Goal: Information Seeking & Learning: Learn about a topic

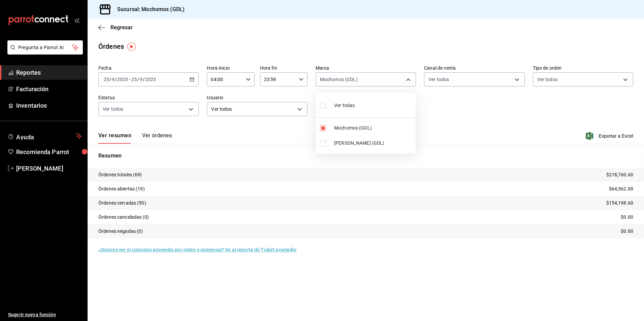
click at [118, 28] on div at bounding box center [322, 160] width 644 height 321
click at [122, 25] on span "Regresar" at bounding box center [121, 27] width 22 height 6
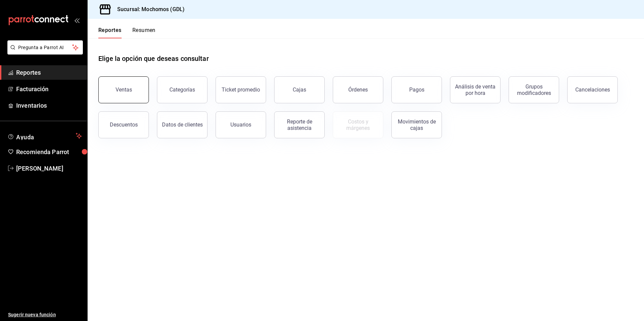
click at [129, 86] on button "Ventas" at bounding box center [123, 89] width 50 height 27
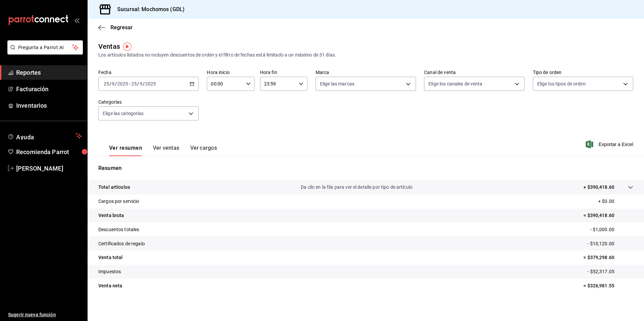
click at [189, 88] on div "[DATE] [DATE] - [DATE] [DATE]" at bounding box center [148, 84] width 100 height 14
click at [139, 162] on span "Rango de fechas" at bounding box center [130, 164] width 52 height 7
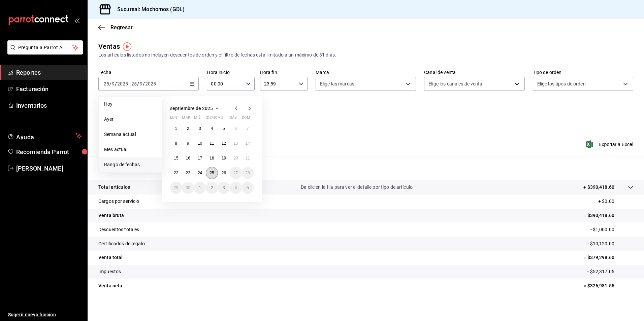
click at [214, 177] on button "25" at bounding box center [212, 173] width 12 height 12
click at [224, 175] on abbr "26" at bounding box center [223, 173] width 4 height 5
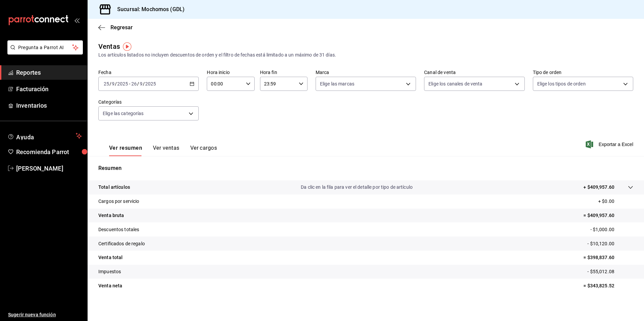
click at [248, 83] on icon "button" at bounding box center [248, 83] width 5 height 5
click at [217, 118] on button "05" at bounding box center [217, 114] width 21 height 13
type input "05:00"
click at [337, 84] on div at bounding box center [322, 160] width 644 height 321
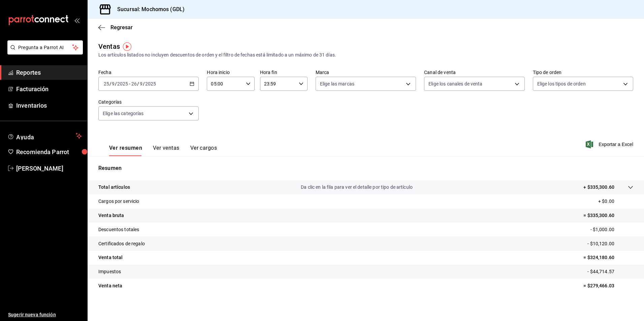
click at [321, 91] on div "Fecha [DATE] [DATE] - [DATE] [DATE] Hora inicio 05:00 Hora inicio Hora fin 23:5…" at bounding box center [365, 98] width 534 height 59
click at [322, 89] on body "Pregunta a Parrot AI Reportes Facturación Inventarios Ayuda Recomienda Parrot […" at bounding box center [322, 160] width 644 height 321
click at [325, 132] on label at bounding box center [322, 133] width 9 height 6
click at [324, 132] on input "checkbox" at bounding box center [321, 133] width 6 height 6
checkbox input "false"
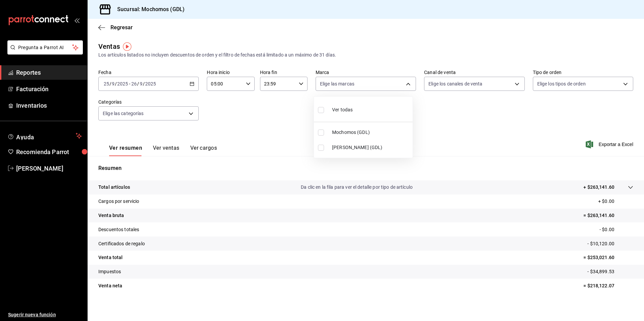
click at [336, 132] on span "Mochomos (GDL)" at bounding box center [371, 132] width 78 height 7
type input "36c25d4a-7cb0-456c-a434-e981d54830bc"
checkbox input "true"
click at [433, 93] on div at bounding box center [322, 160] width 644 height 321
click at [432, 88] on body "Pregunta a Parrot AI Reportes Facturación Inventarios Ayuda Recomienda Parrot […" at bounding box center [322, 160] width 644 height 321
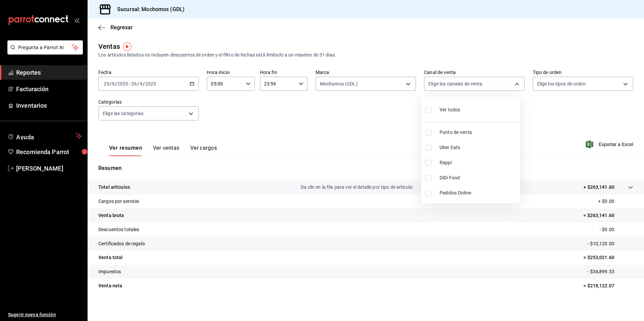
click at [435, 104] on div "Ver todos" at bounding box center [442, 109] width 35 height 14
type input "PARROT,UBER_EATS,RAPPI,DIDI_FOOD,ONLINE"
checkbox input "true"
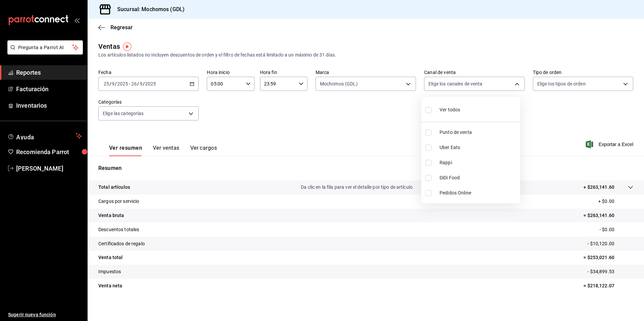
checkbox input "true"
click at [541, 88] on div at bounding box center [322, 160] width 644 height 321
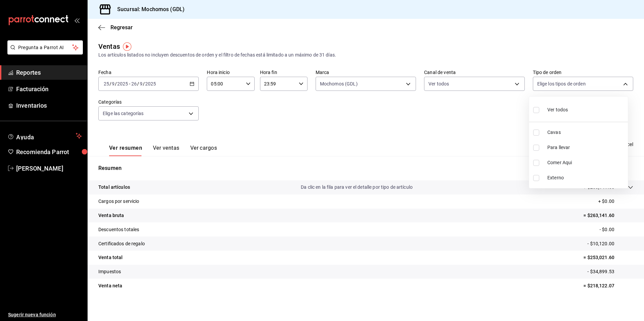
click at [541, 88] on body "Pregunta a Parrot AI Reportes Facturación Inventarios Ayuda Recomienda Parrot […" at bounding box center [322, 160] width 644 height 321
click at [550, 105] on div "Ver todos" at bounding box center [550, 109] width 35 height 14
type input "c3d0baef-30c0-4718-9d76-caab43e27316,13c4cc4a-99d2-42c0-ba96-c3de8c08c13d,7b791…"
checkbox input "true"
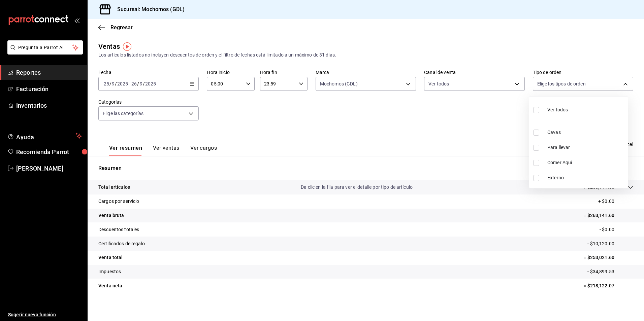
checkbox input "true"
click at [354, 108] on div at bounding box center [322, 160] width 644 height 321
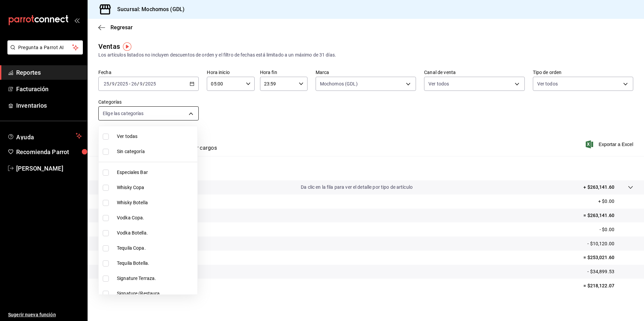
click at [178, 115] on body "Pregunta a Parrot AI Reportes Facturación Inventarios Ayuda Recomienda Parrot […" at bounding box center [322, 160] width 644 height 321
click at [139, 131] on li "Ver todas" at bounding box center [148, 136] width 99 height 15
type input "c0db8a99-aef8-4e9c-862d-72763fc5d605,0e6da5ad-e1ed-4623-8a7f-4db137866549,4ba6e…"
checkbox input "true"
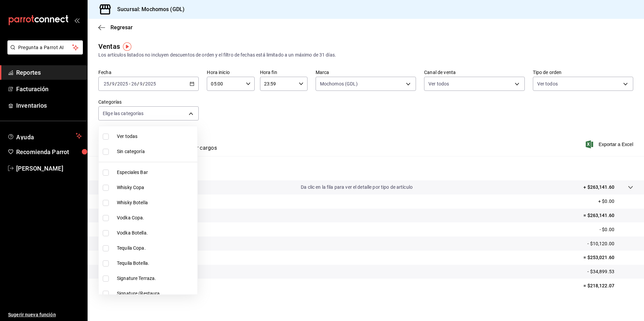
checkbox input "true"
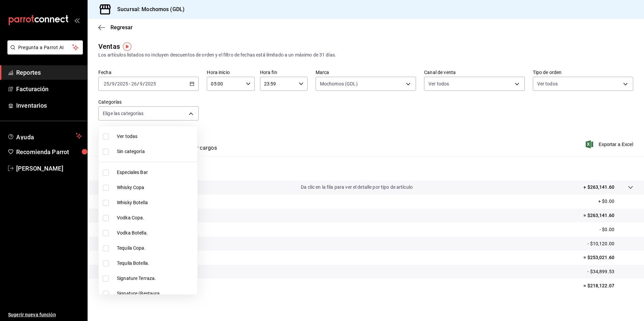
checkbox input "true"
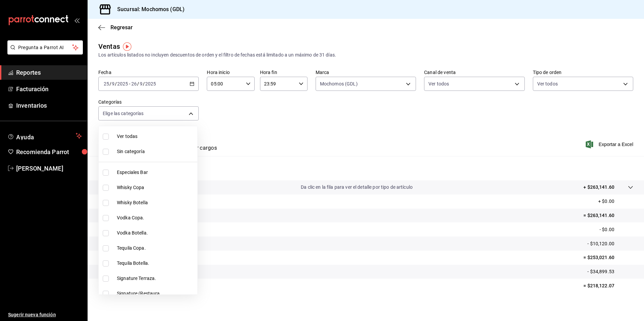
checkbox input "true"
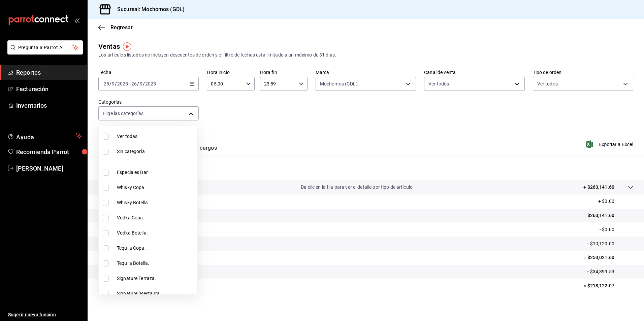
checkbox input "true"
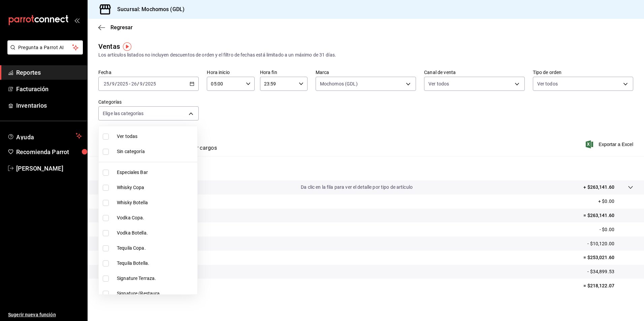
checkbox input "true"
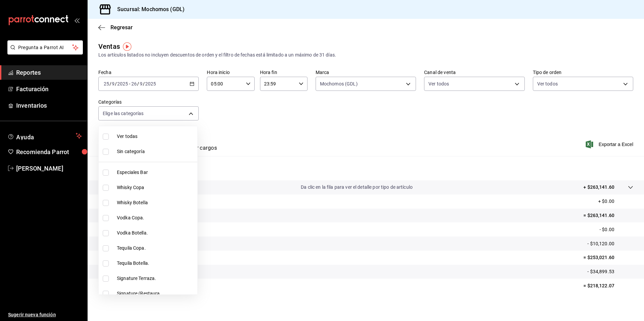
checkbox input "true"
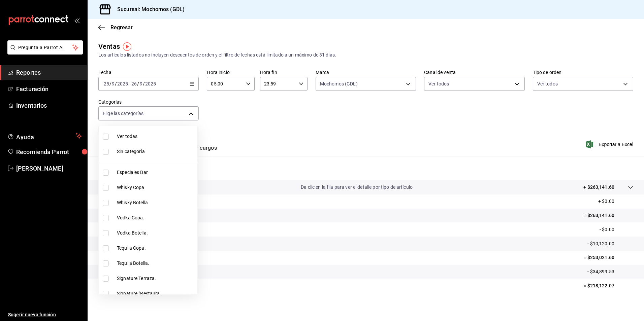
checkbox input "true"
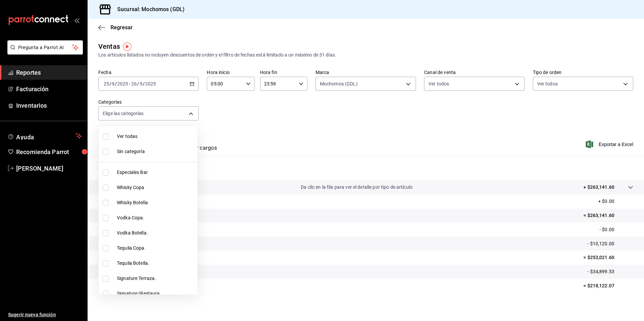
checkbox input "true"
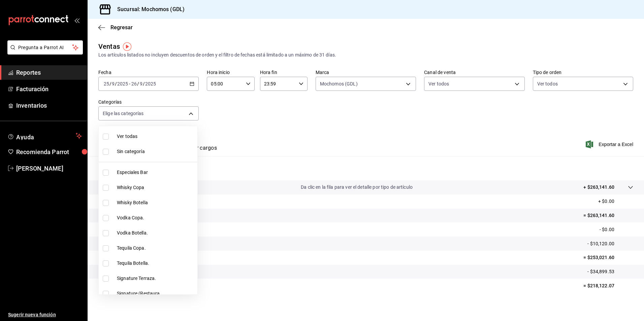
checkbox input "true"
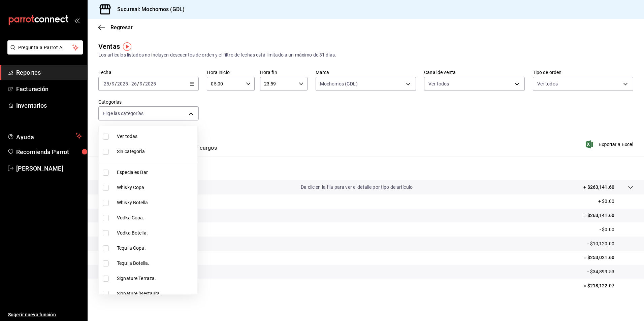
checkbox input "true"
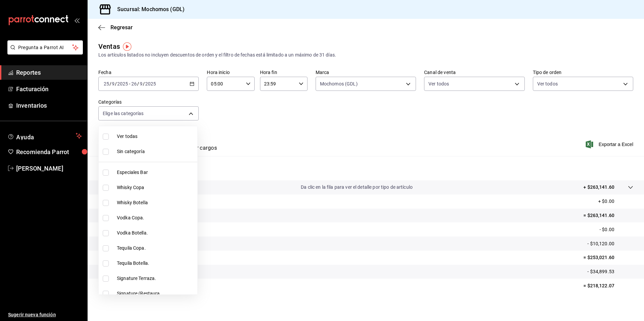
checkbox input "true"
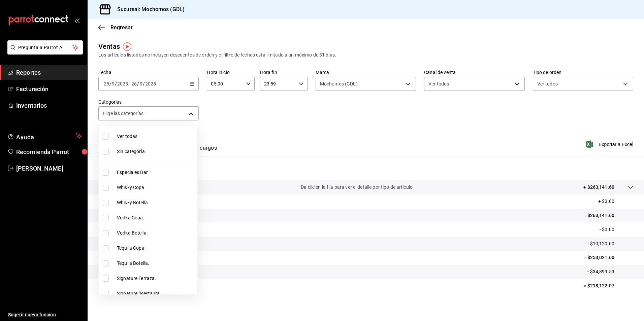
checkbox input "true"
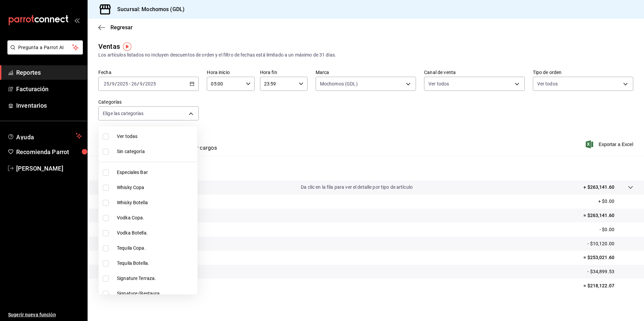
checkbox input "true"
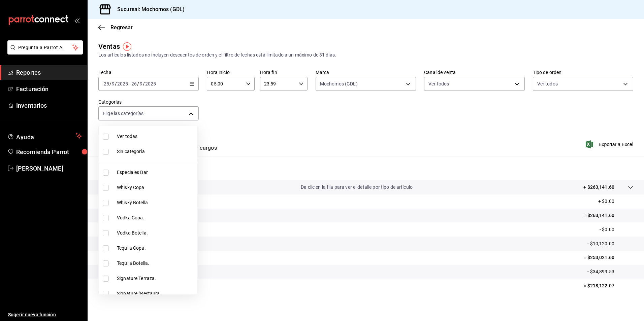
checkbox input "true"
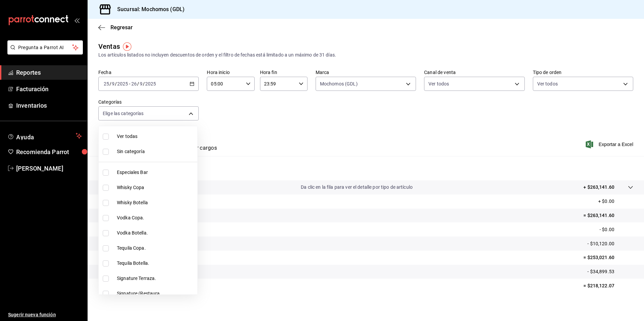
checkbox input "true"
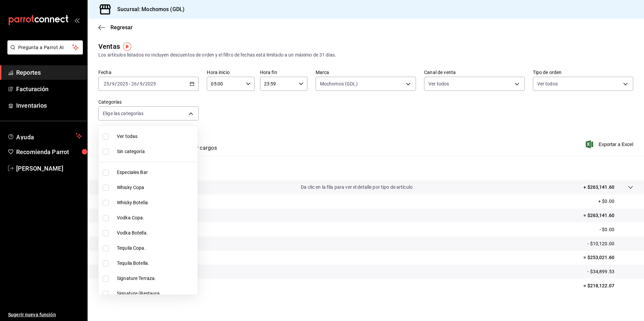
checkbox input "true"
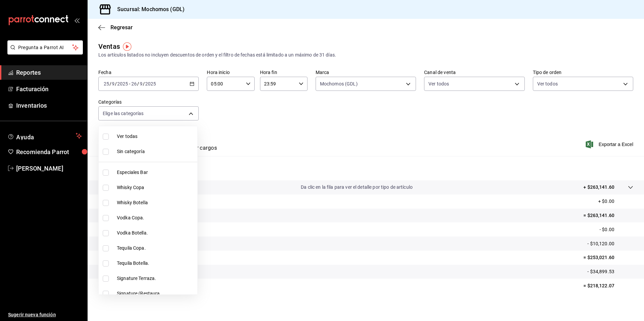
checkbox input "true"
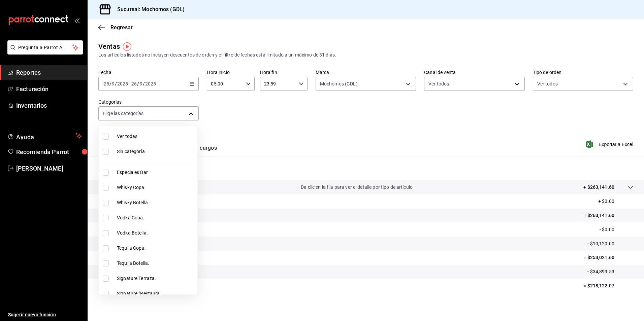
checkbox input "true"
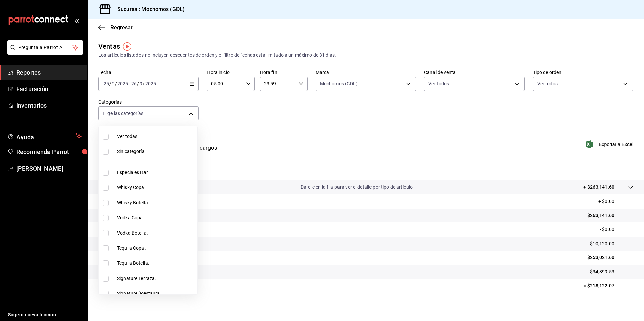
checkbox input "true"
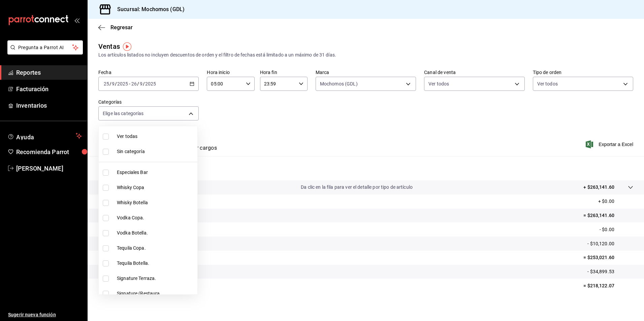
checkbox input "true"
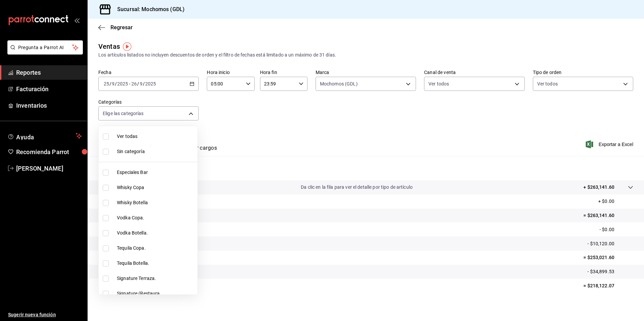
checkbox input "true"
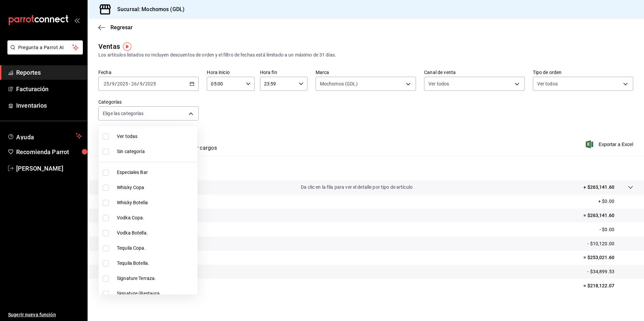
checkbox input "true"
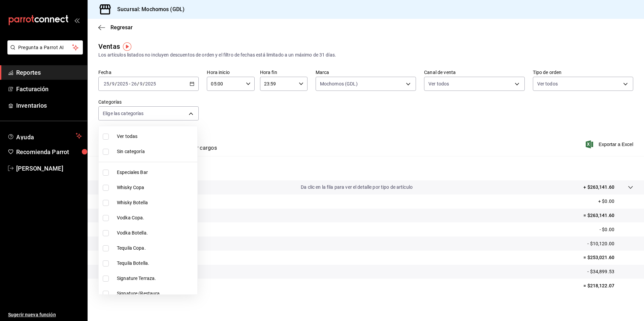
checkbox input "true"
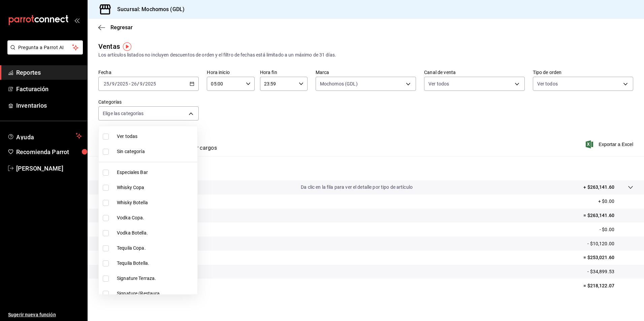
checkbox input "true"
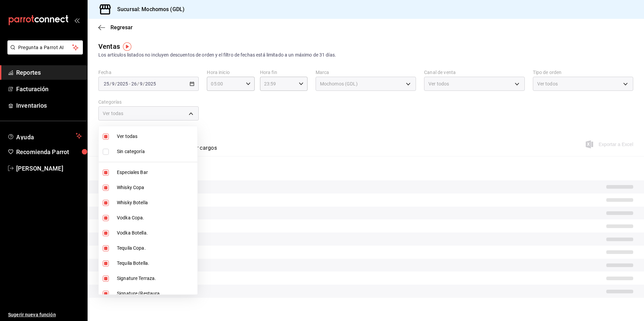
click at [126, 151] on span "Sin categoría" at bounding box center [156, 151] width 78 height 7
checkbox input "true"
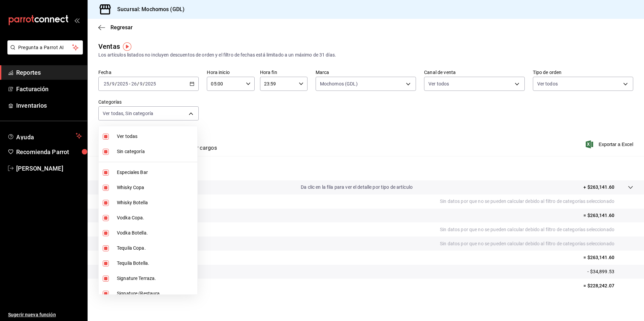
click at [282, 116] on div at bounding box center [322, 160] width 644 height 321
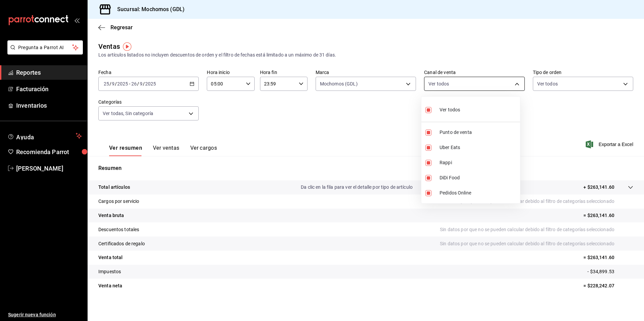
click at [438, 89] on body "Pregunta a Parrot AI Reportes Facturación Inventarios Ayuda Recomienda Parrot […" at bounding box center [322, 160] width 644 height 321
click at [444, 193] on span "Pedidos Online" at bounding box center [478, 192] width 78 height 7
type input "PARROT,UBER_EATS,RAPPI,DIDI_FOOD"
checkbox input "false"
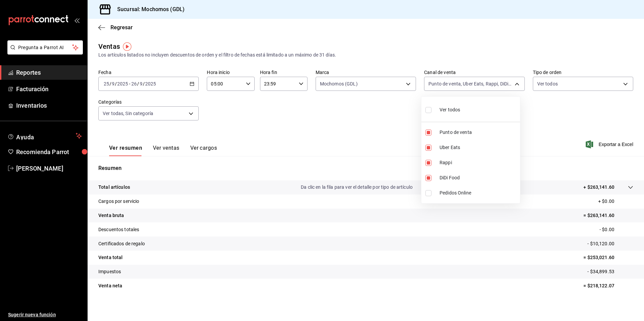
click at [375, 154] on div at bounding box center [322, 160] width 644 height 321
click at [327, 87] on body "Pregunta a Parrot AI Reportes Facturación Inventarios Ayuda Recomienda Parrot […" at bounding box center [322, 160] width 644 height 321
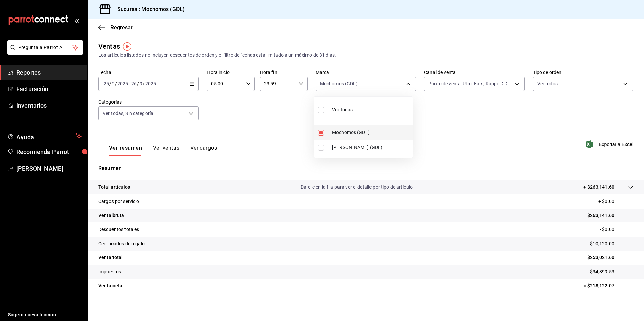
click at [341, 131] on span "Mochomos (GDL)" at bounding box center [371, 132] width 78 height 7
checkbox input "false"
click at [340, 156] on ul "Ver todas Mochomos (GDL) [PERSON_NAME] (GDL)" at bounding box center [363, 127] width 99 height 61
click at [340, 150] on span "[PERSON_NAME] (GDL)" at bounding box center [371, 147] width 78 height 7
type input "9cac9703-0c5a-4d8b-addd-5b6b571d65b9"
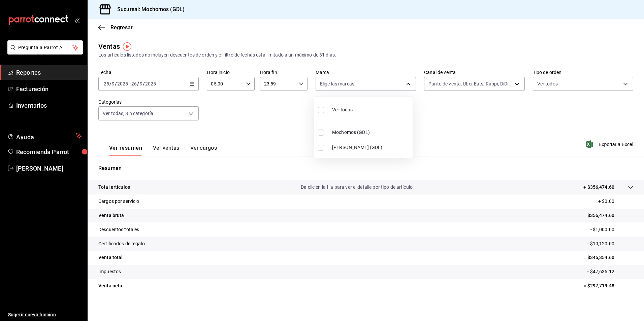
checkbox input "true"
click at [116, 28] on div at bounding box center [322, 160] width 644 height 321
click at [116, 26] on span "Regresar" at bounding box center [121, 27] width 22 height 6
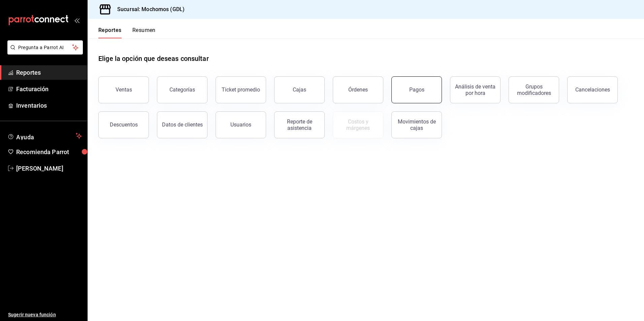
click at [417, 92] on div "Pagos" at bounding box center [416, 89] width 15 height 6
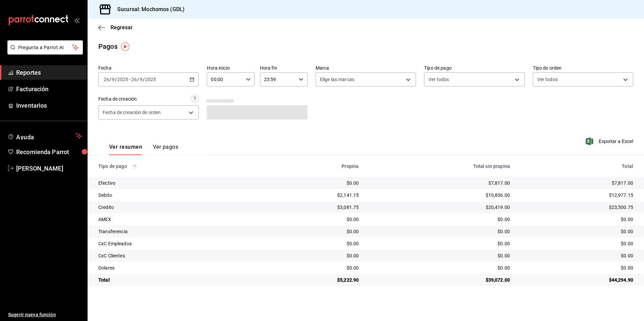
click at [196, 76] on div "[DATE] [DATE] - [DATE] [DATE]" at bounding box center [148, 79] width 100 height 14
click at [131, 174] on span "Rango de fechas" at bounding box center [130, 175] width 52 height 7
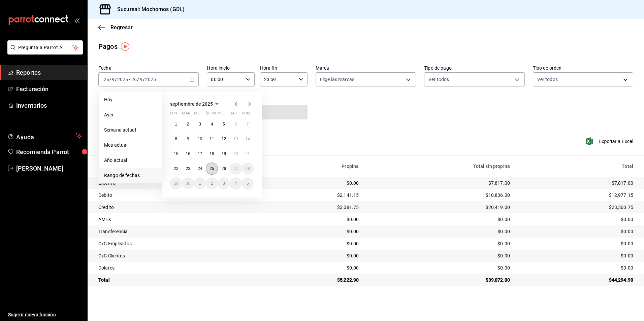
click at [210, 167] on abbr "25" at bounding box center [211, 168] width 4 height 5
click at [218, 167] on button "26" at bounding box center [224, 169] width 12 height 12
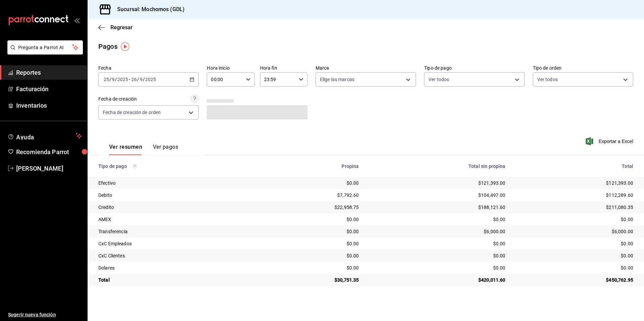
click at [250, 82] on div "00:00 Hora inicio" at bounding box center [230, 79] width 47 height 14
click at [216, 128] on span "04" at bounding box center [218, 127] width 13 height 5
type input "04:00"
click at [345, 83] on div at bounding box center [322, 160] width 644 height 321
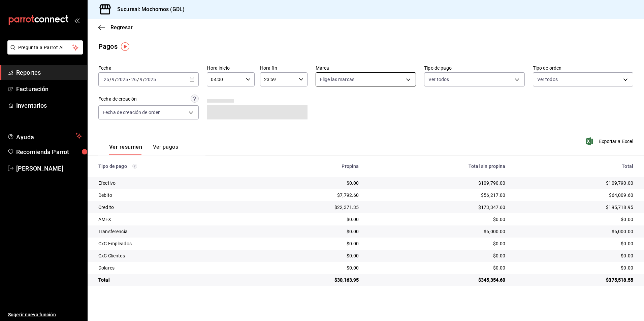
click at [334, 85] on body "Pregunta a Parrot AI Reportes Facturación Inventarios Ayuda Recomienda Parrot […" at bounding box center [322, 160] width 644 height 321
click at [337, 104] on span "Ver todas" at bounding box center [344, 105] width 21 height 7
type input "36c25d4a-7cb0-456c-a434-e981d54830bc,9cac9703-0c5a-4d8b-addd-5b6b571d65b9"
checkbox input "true"
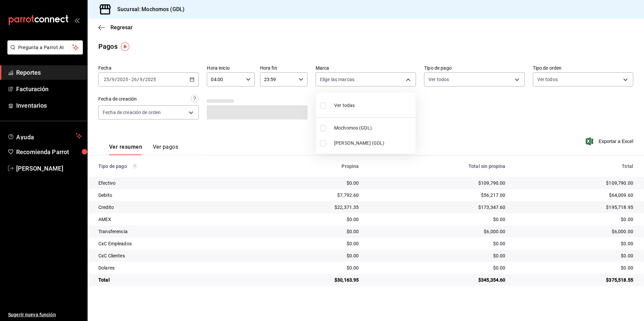
checkbox input "true"
drag, startPoint x: 443, startPoint y: 82, endPoint x: 436, endPoint y: 84, distance: 6.7
click at [442, 82] on div at bounding box center [322, 160] width 644 height 321
click at [436, 84] on body "Pregunta a Parrot AI Reportes Facturación Inventarios Ayuda Recomienda Parrot […" at bounding box center [322, 160] width 644 height 321
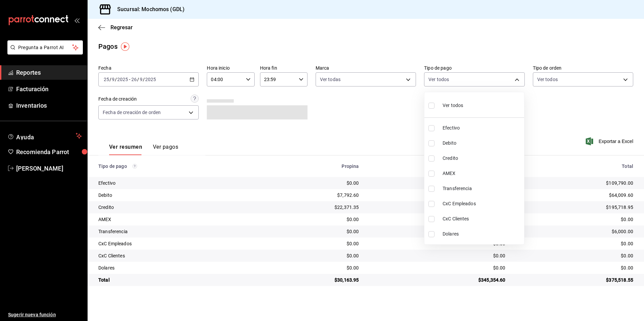
click at [439, 104] on div "Ver todos" at bounding box center [445, 105] width 35 height 14
type input "43f15ab9-6aaf-467e-828e-46d2c45c5663,c4bdfb15-5497-4aae-ad2b-38852a02f4e8,2255b…"
checkbox input "true"
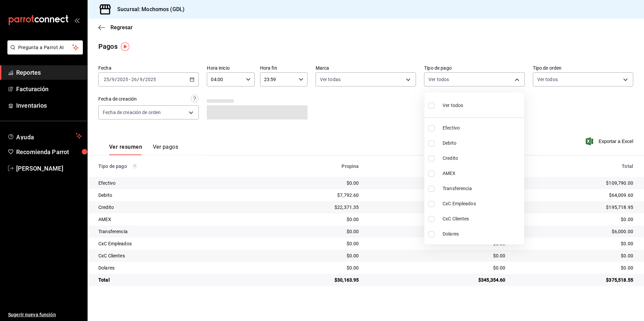
checkbox input "true"
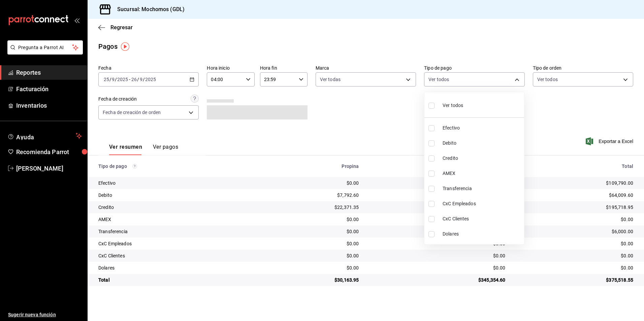
checkbox input "true"
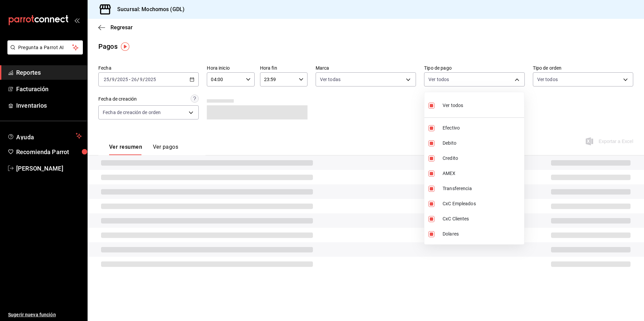
drag, startPoint x: 572, startPoint y: 76, endPoint x: 565, endPoint y: 80, distance: 8.3
click at [571, 78] on div at bounding box center [322, 160] width 644 height 321
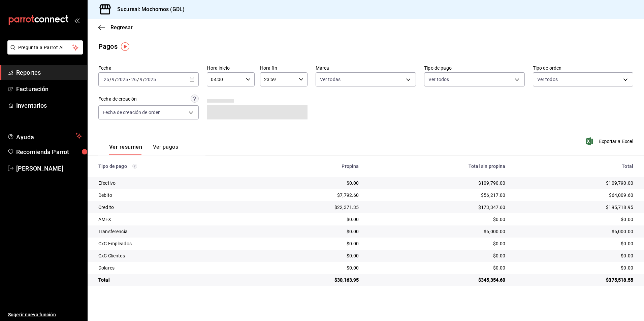
click at [548, 82] on body "Pregunta a Parrot AI Reportes Facturación Inventarios Ayuda Recomienda Parrot […" at bounding box center [322, 160] width 644 height 321
click at [542, 99] on div "Ver todos" at bounding box center [554, 105] width 35 height 14
type input "c3d0baef-30c0-4718-9d76-caab43e27316,13c4cc4a-99d2-42c0-ba96-c3de8c08c13d,7b791…"
checkbox input "true"
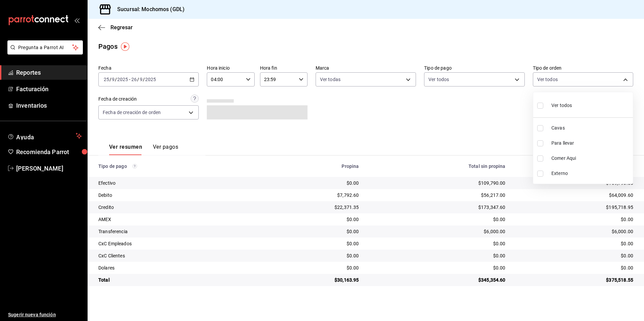
checkbox input "true"
click at [185, 112] on div at bounding box center [322, 160] width 644 height 321
click at [184, 112] on body "Pregunta a Parrot AI Reportes Facturación Inventarios Ayuda Recomienda Parrot […" at bounding box center [322, 160] width 644 height 321
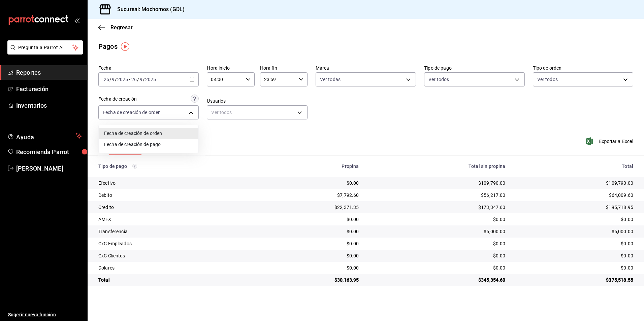
click at [416, 118] on div at bounding box center [322, 160] width 644 height 321
